Goal: Information Seeking & Learning: Learn about a topic

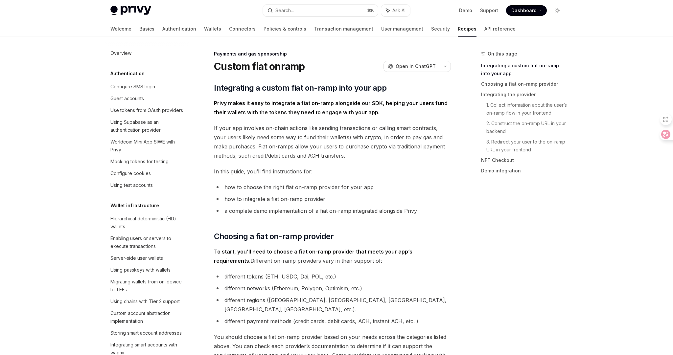
scroll to position [228, 0]
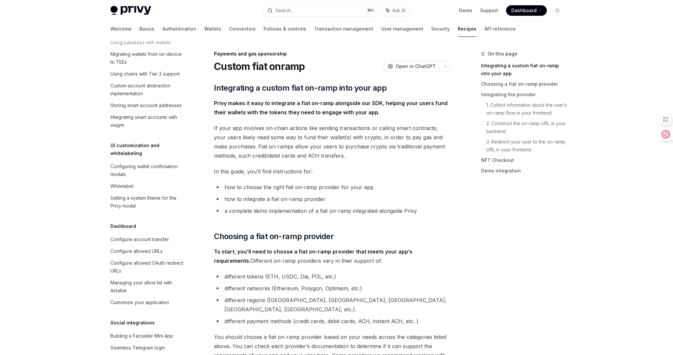
click at [364, 167] on span "In this guide, you’ll find instructions for:" at bounding box center [332, 171] width 237 height 9
click at [327, 172] on span "In this guide, you’ll find instructions for:" at bounding box center [332, 171] width 237 height 9
click at [409, 192] on ul "how to choose the right fiat on-ramp provider for your app how to integrate a f…" at bounding box center [332, 199] width 237 height 33
click at [426, 184] on li "how to choose the right fiat on-ramp provider for your app" at bounding box center [332, 187] width 237 height 9
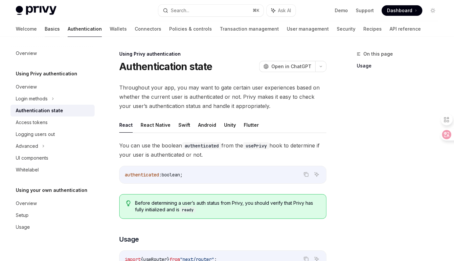
click at [45, 27] on link "Basics" at bounding box center [52, 29] width 15 height 16
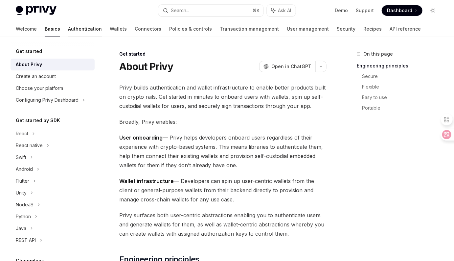
click at [68, 29] on link "Authentication" at bounding box center [85, 29] width 34 height 16
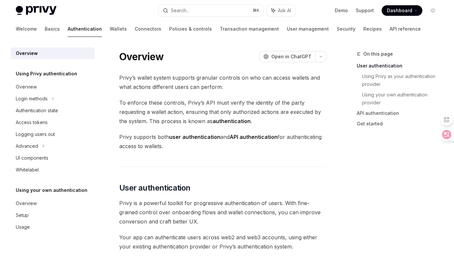
click at [307, 147] on span "Privy supports both user authentication and API authentication for authenticati…" at bounding box center [222, 141] width 207 height 18
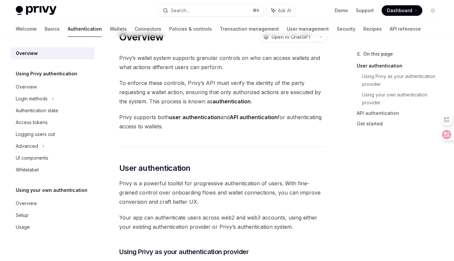
scroll to position [23, 0]
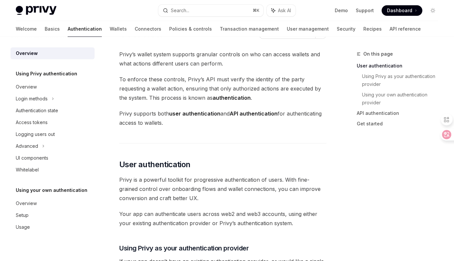
click at [300, 201] on span "Privy is a powerful toolkit for progressive authentication of users. With fine-…" at bounding box center [222, 189] width 207 height 28
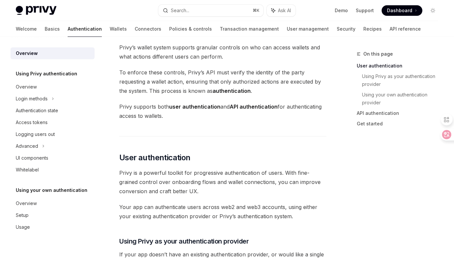
scroll to position [34, 0]
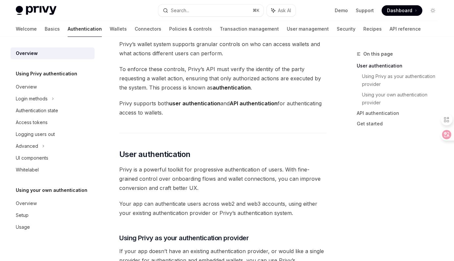
click at [321, 188] on span "Privy is a powerful toolkit for progressive authentication of users. With fine-…" at bounding box center [222, 179] width 207 height 28
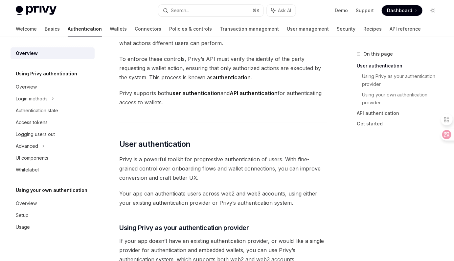
scroll to position [47, 0]
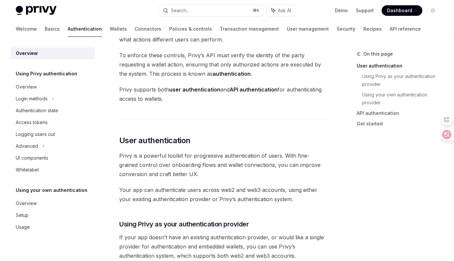
click at [318, 187] on span "Your app can authenticate users across web2 and web3 accounts, using either you…" at bounding box center [222, 194] width 207 height 18
click at [320, 195] on span "Your app can authenticate users across web2 and web3 accounts, using either you…" at bounding box center [222, 194] width 207 height 18
click at [322, 199] on span "Your app can authenticate users across web2 and web3 accounts, using either you…" at bounding box center [222, 194] width 207 height 18
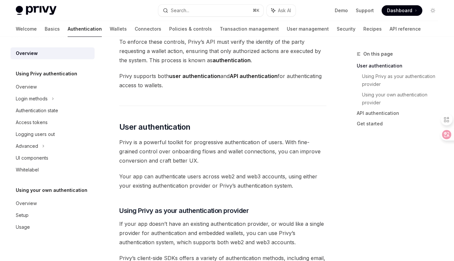
scroll to position [64, 0]
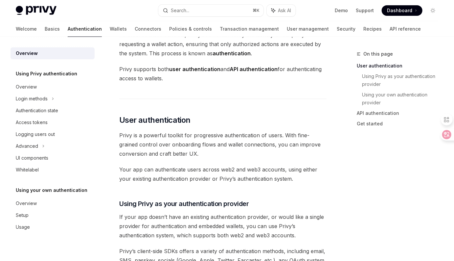
scroll to position [75, 0]
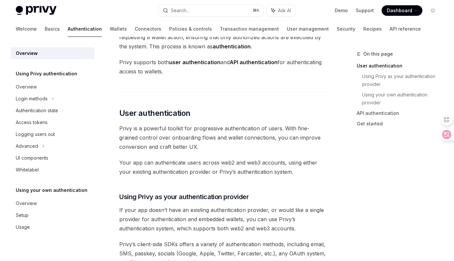
click at [322, 192] on h3 "​ Using Privy as your authentication provider" at bounding box center [222, 196] width 207 height 9
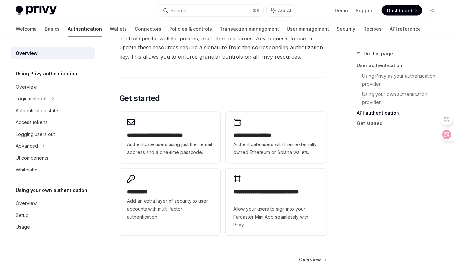
scroll to position [597, 0]
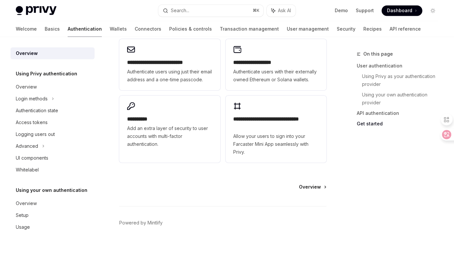
click at [316, 187] on span "Overview" at bounding box center [310, 186] width 22 height 7
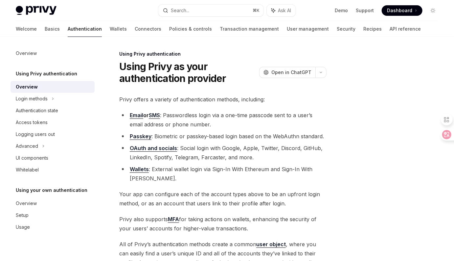
click at [282, 108] on div "Privy offers a variety of authentication methods, including: Email or SMS : Pas…" at bounding box center [222, 203] width 207 height 216
click at [292, 117] on li "Email or SMS : Passwordless login via a one-time passcode sent to a user’s emai…" at bounding box center [222, 119] width 207 height 18
click at [305, 161] on li "OAuth and socials : Social login with Google, Apple, Twitter, Discord, GitHub, …" at bounding box center [222, 152] width 207 height 18
click at [332, 118] on div "Using Privy authentication Using Privy as your authentication provider OpenAI O…" at bounding box center [227, 222] width 433 height 371
click at [296, 125] on li "Email or SMS : Passwordless login via a one-time passcode sent to a user’s emai…" at bounding box center [222, 119] width 207 height 18
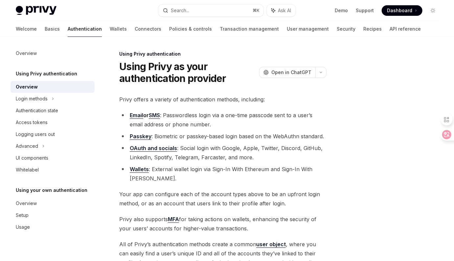
click at [318, 124] on li "Email or SMS : Passwordless login via a one-time passcode sent to a user’s emai…" at bounding box center [222, 119] width 207 height 18
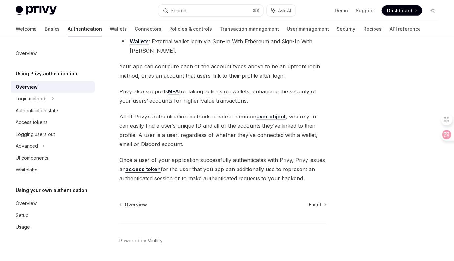
scroll to position [147, 0]
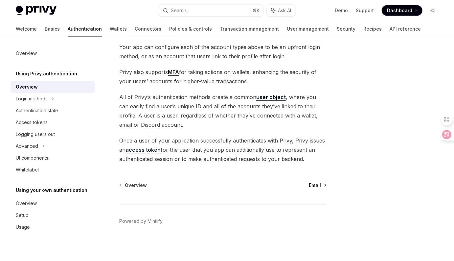
click at [319, 185] on span "Email" at bounding box center [315, 185] width 12 height 7
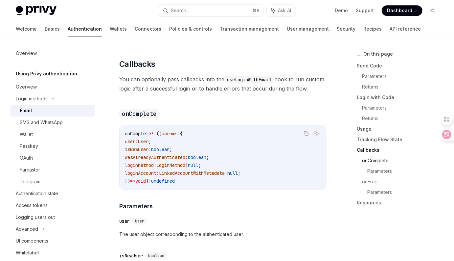
scroll to position [1036, 0]
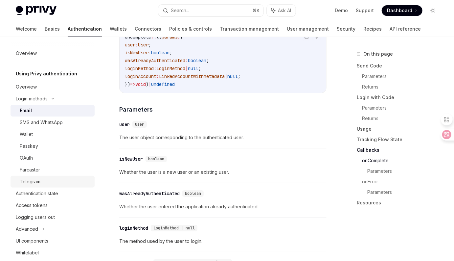
click at [69, 180] on div "Telegram" at bounding box center [55, 181] width 71 height 8
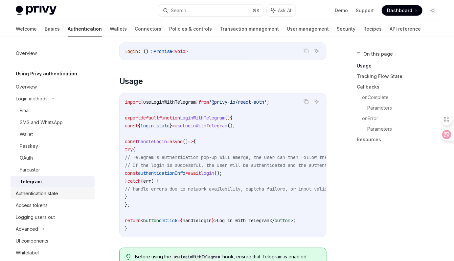
click at [65, 195] on div "Authentication state" at bounding box center [53, 193] width 75 height 8
type textarea "*"
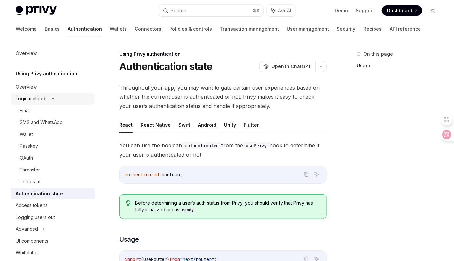
click at [53, 98] on icon at bounding box center [53, 98] width 8 height 3
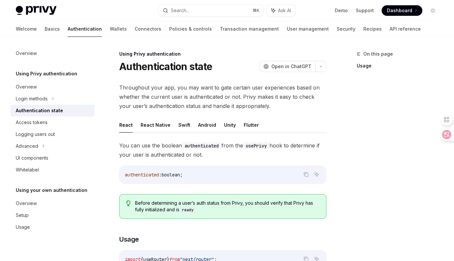
click at [177, 100] on span "Throughout your app, you may want to gate certain user experiences based on whe…" at bounding box center [222, 97] width 207 height 28
click at [262, 102] on span "Throughout your app, you may want to gate certain user experiences based on whe…" at bounding box center [222, 97] width 207 height 28
click at [273, 109] on span "Throughout your app, you may want to gate certain user experiences based on whe…" at bounding box center [222, 97] width 207 height 28
click at [263, 106] on span "Throughout your app, you may want to gate certain user experiences based on whe…" at bounding box center [222, 97] width 207 height 28
click at [283, 108] on span "Throughout your app, you may want to gate certain user experiences based on whe…" at bounding box center [222, 97] width 207 height 28
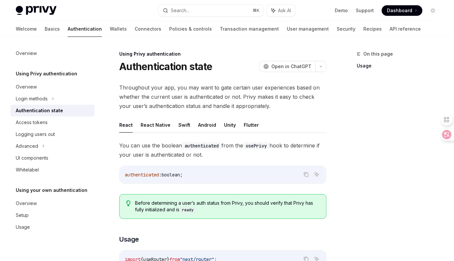
click at [283, 108] on span "Throughout your app, you may want to gate certain user experiences based on whe…" at bounding box center [222, 97] width 207 height 28
click at [307, 106] on span "Throughout your app, you may want to gate certain user experiences based on whe…" at bounding box center [222, 97] width 207 height 28
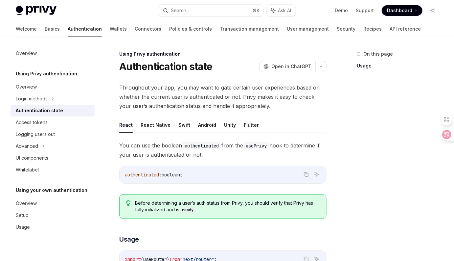
click at [295, 146] on span "You can use the boolean authenticated from the usePrivy hook to determine if yo…" at bounding box center [222, 150] width 207 height 18
click at [291, 154] on span "You can use the boolean authenticated from the usePrivy hook to determine if yo…" at bounding box center [222, 150] width 207 height 18
click at [326, 147] on span "You can use the boolean authenticated from the usePrivy hook to determine if yo…" at bounding box center [222, 150] width 207 height 18
click at [344, 157] on div "On this page Usage" at bounding box center [394, 155] width 100 height 211
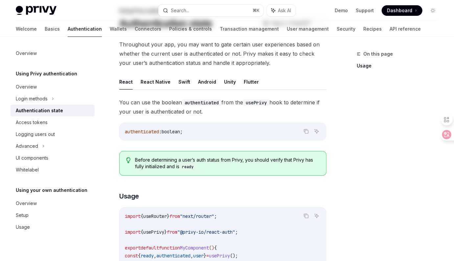
scroll to position [91, 0]
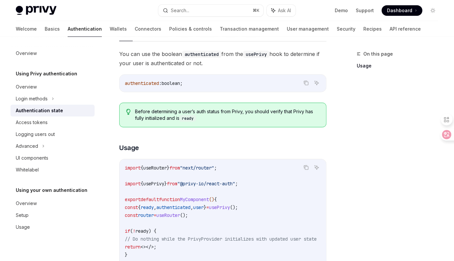
click at [337, 144] on div "On this page Usage Using Privy authentication Authentication state OpenAI Open …" at bounding box center [227, 205] width 433 height 521
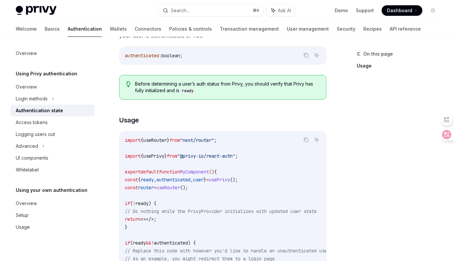
scroll to position [126, 0]
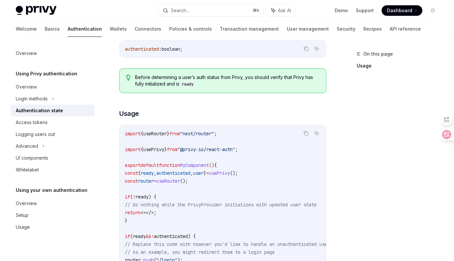
click at [338, 171] on div "On this page Usage Using Privy authentication Authentication state OpenAI Open …" at bounding box center [227, 171] width 433 height 521
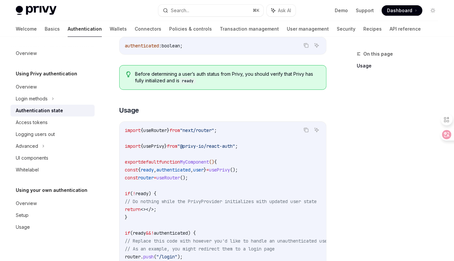
scroll to position [161, 0]
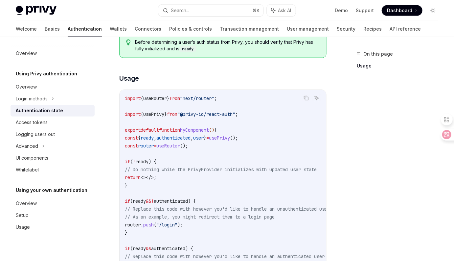
click at [336, 175] on div "On this page Usage Using Privy authentication Authentication state OpenAI Open …" at bounding box center [227, 136] width 433 height 521
click at [282, 183] on code "import { useRouter } from "next/router" ; import { usePrivy } from "@privy-io/r…" at bounding box center [235, 188] width 221 height 189
click at [343, 176] on div "On this page Usage Using Privy authentication Authentication state OpenAI Open …" at bounding box center [227, 136] width 433 height 521
click at [309, 186] on code "import { useRouter } from "next/router" ; import { usePrivy } from "@privy-io/r…" at bounding box center [235, 188] width 221 height 189
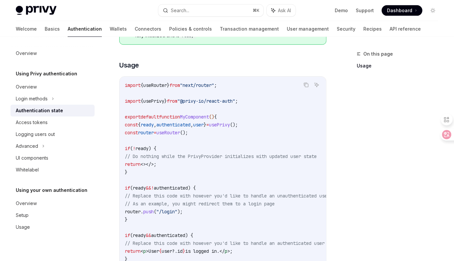
click at [306, 201] on code "import { useRouter } from "next/router" ; import { usePrivy } from "@privy-io/r…" at bounding box center [235, 175] width 221 height 189
click at [284, 172] on code "import { useRouter } from "next/router" ; import { usePrivy } from "@privy-io/r…" at bounding box center [235, 175] width 221 height 189
click at [281, 171] on code "import { useRouter } from "next/router" ; import { usePrivy } from "@privy-io/r…" at bounding box center [235, 175] width 221 height 189
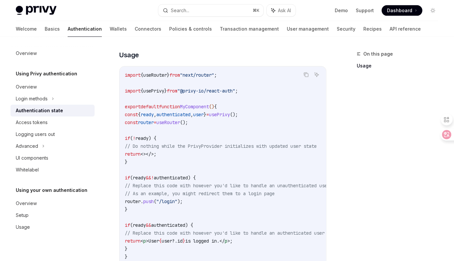
scroll to position [188, 0]
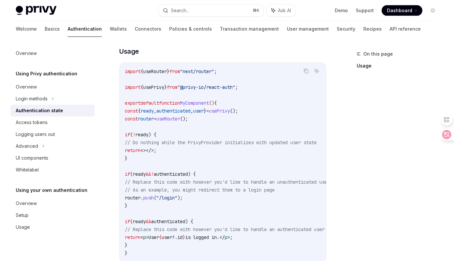
click at [286, 200] on code "import { useRouter } from "next/router" ; import { usePrivy } from "@privy-io/r…" at bounding box center [235, 161] width 221 height 189
click at [341, 191] on div "On this page Usage Using Privy authentication Authentication state OpenAI Open …" at bounding box center [227, 109] width 433 height 521
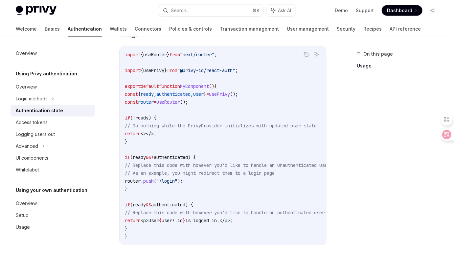
scroll to position [227, 0]
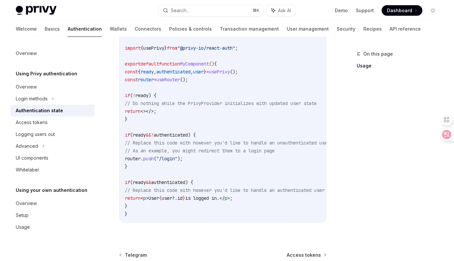
click at [334, 196] on div "On this page Usage Using Privy authentication Authentication state OpenAI Open …" at bounding box center [227, 70] width 433 height 521
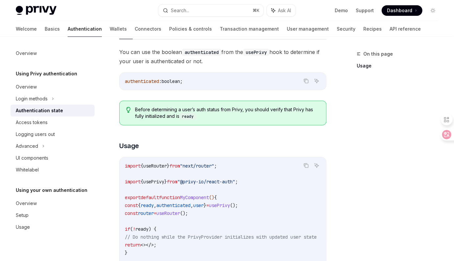
scroll to position [0, 0]
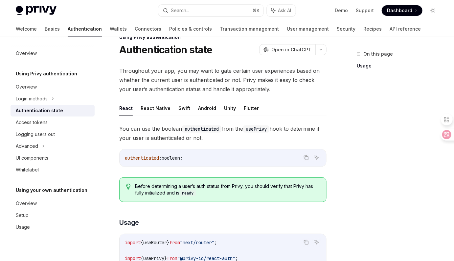
scroll to position [20, 0]
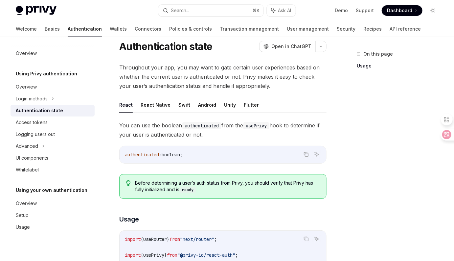
click at [366, 194] on div "On this page Usage" at bounding box center [394, 155] width 100 height 211
click at [189, 85] on span "Throughout your app, you may want to gate certain user experiences based on whe…" at bounding box center [222, 77] width 207 height 28
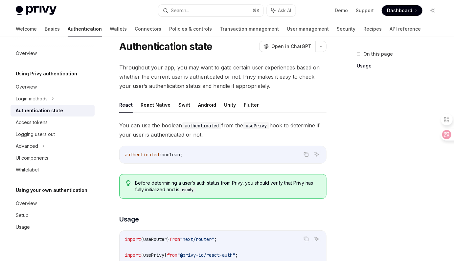
click at [258, 86] on span "Throughout your app, you may want to gate certain user experiences based on whe…" at bounding box center [222, 77] width 207 height 28
click at [285, 85] on span "Throughout your app, you may want to gate certain user experiences based on whe…" at bounding box center [222, 77] width 207 height 28
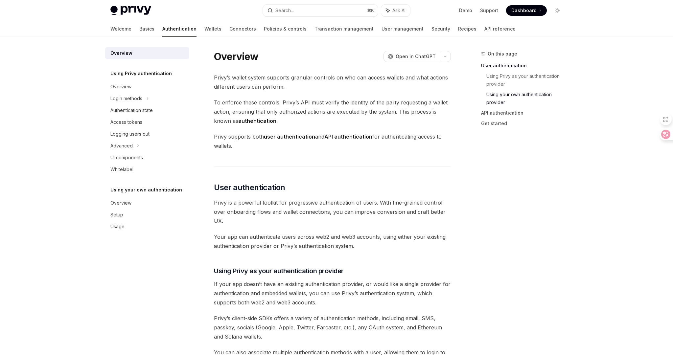
scroll to position [410, 0]
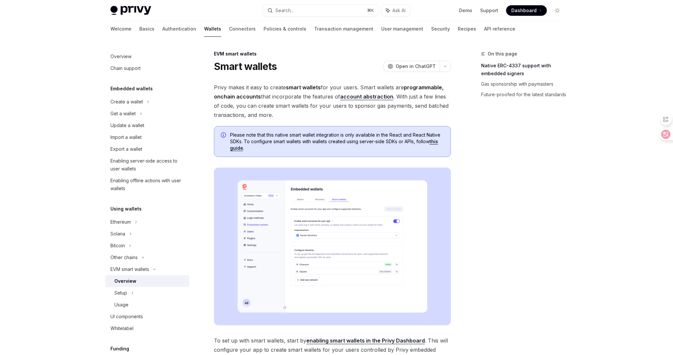
scroll to position [132, 0]
